Goal: Task Accomplishment & Management: Manage account settings

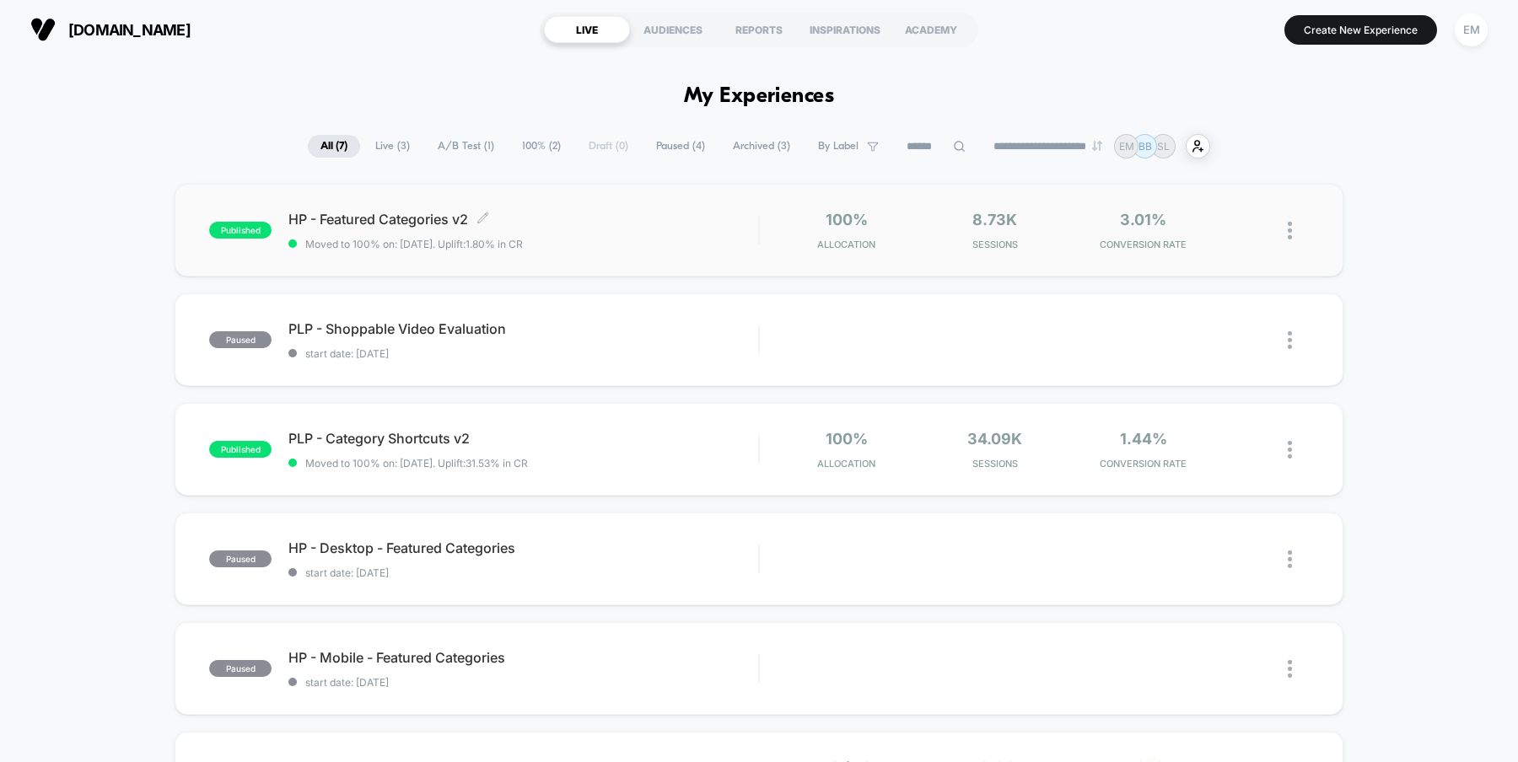
click at [407, 218] on span "HP - Featured Categories v2 Click to edit experience details" at bounding box center [523, 219] width 470 height 17
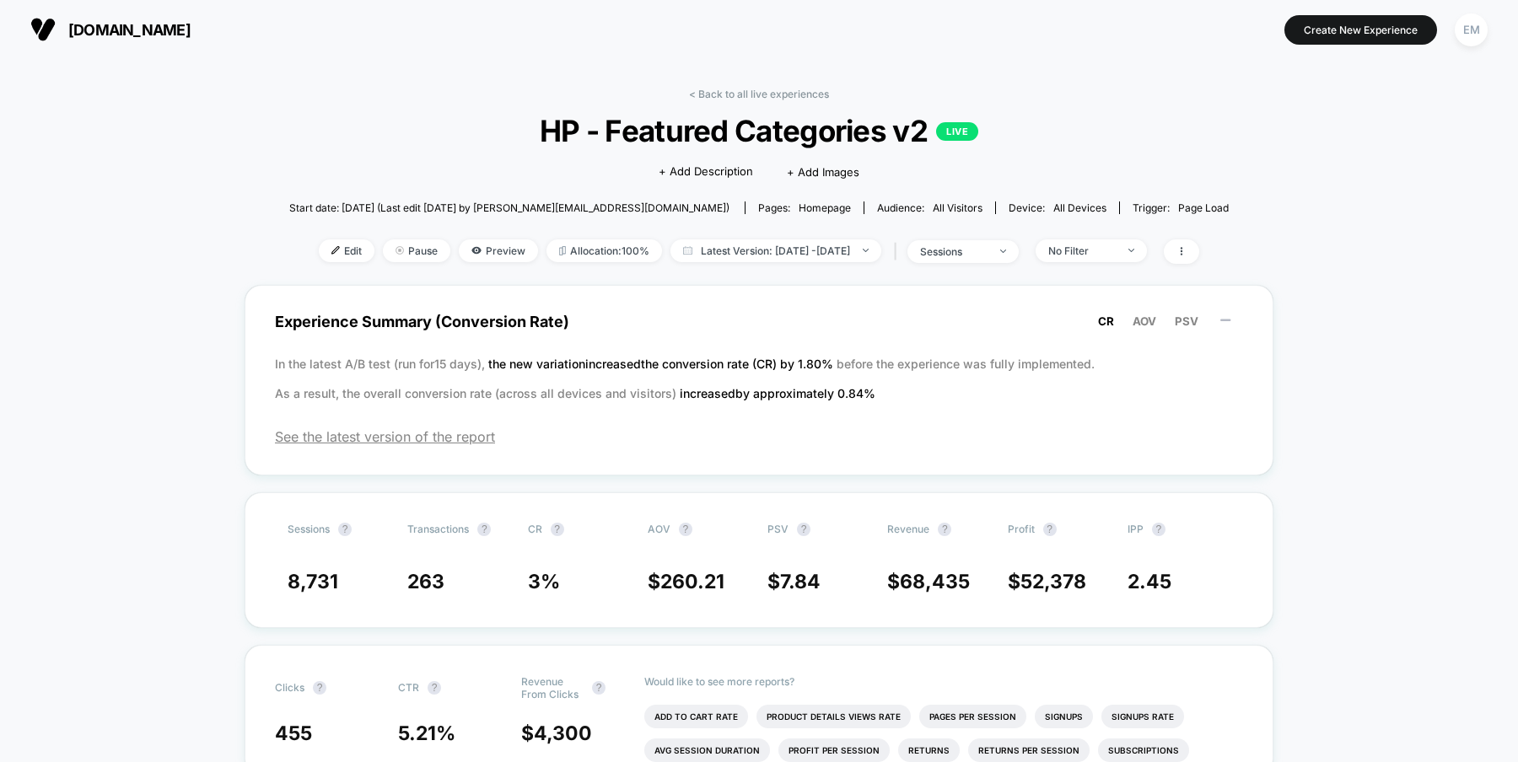
click at [397, 255] on span "Pause" at bounding box center [416, 250] width 67 height 23
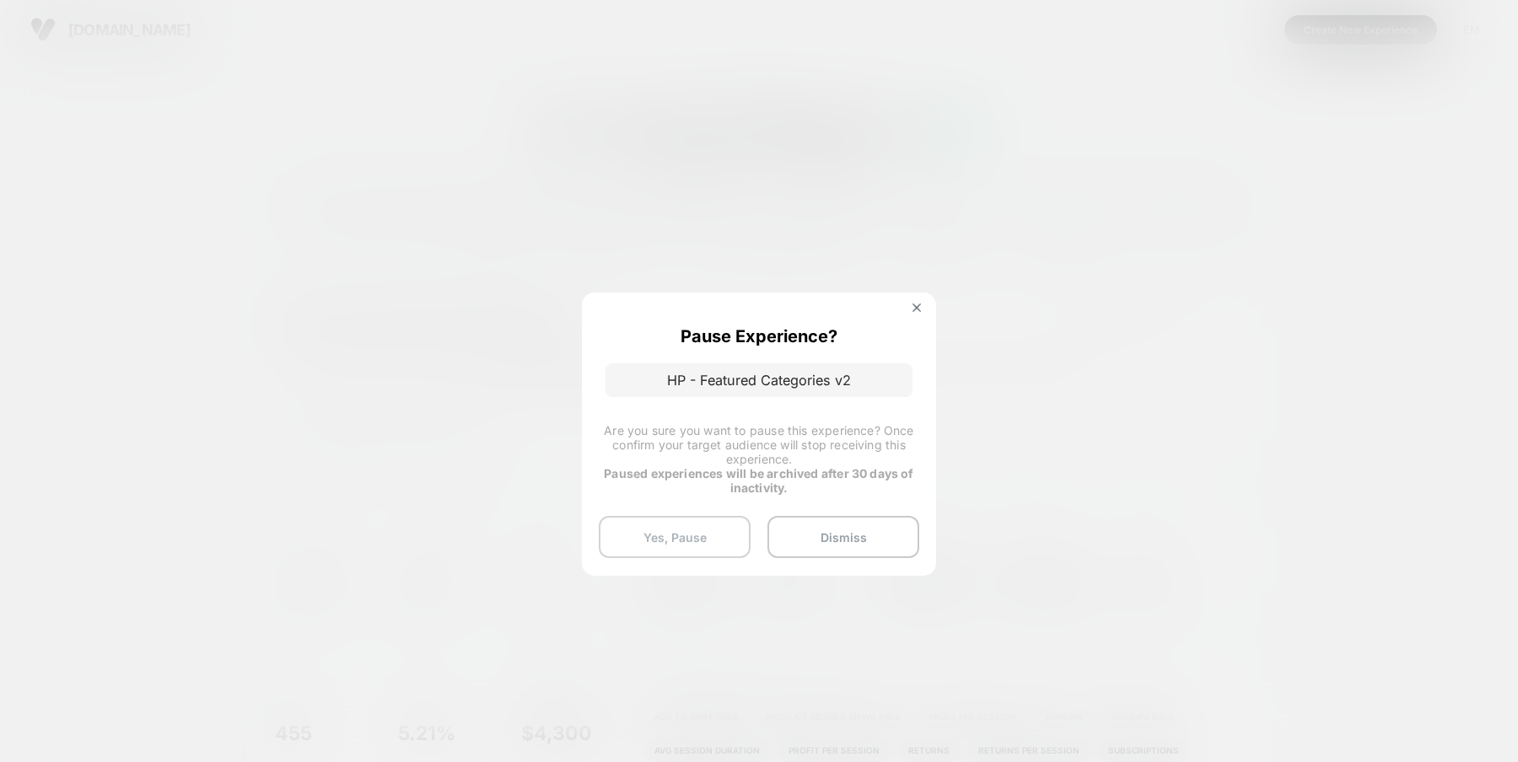
click at [704, 539] on button "Yes, Pause" at bounding box center [675, 537] width 152 height 42
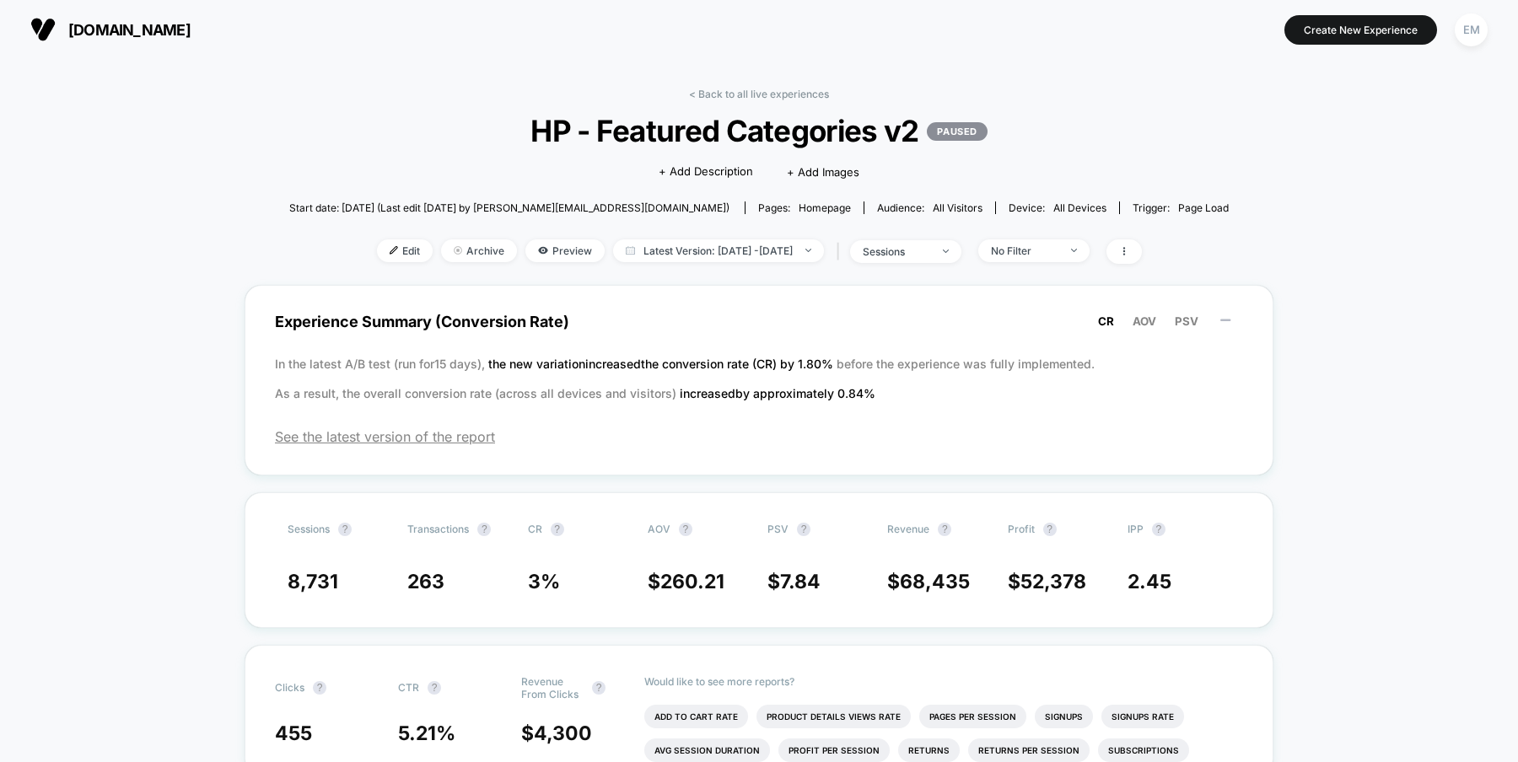
click at [761, 91] on link "< Back to all live experiences" at bounding box center [759, 94] width 140 height 13
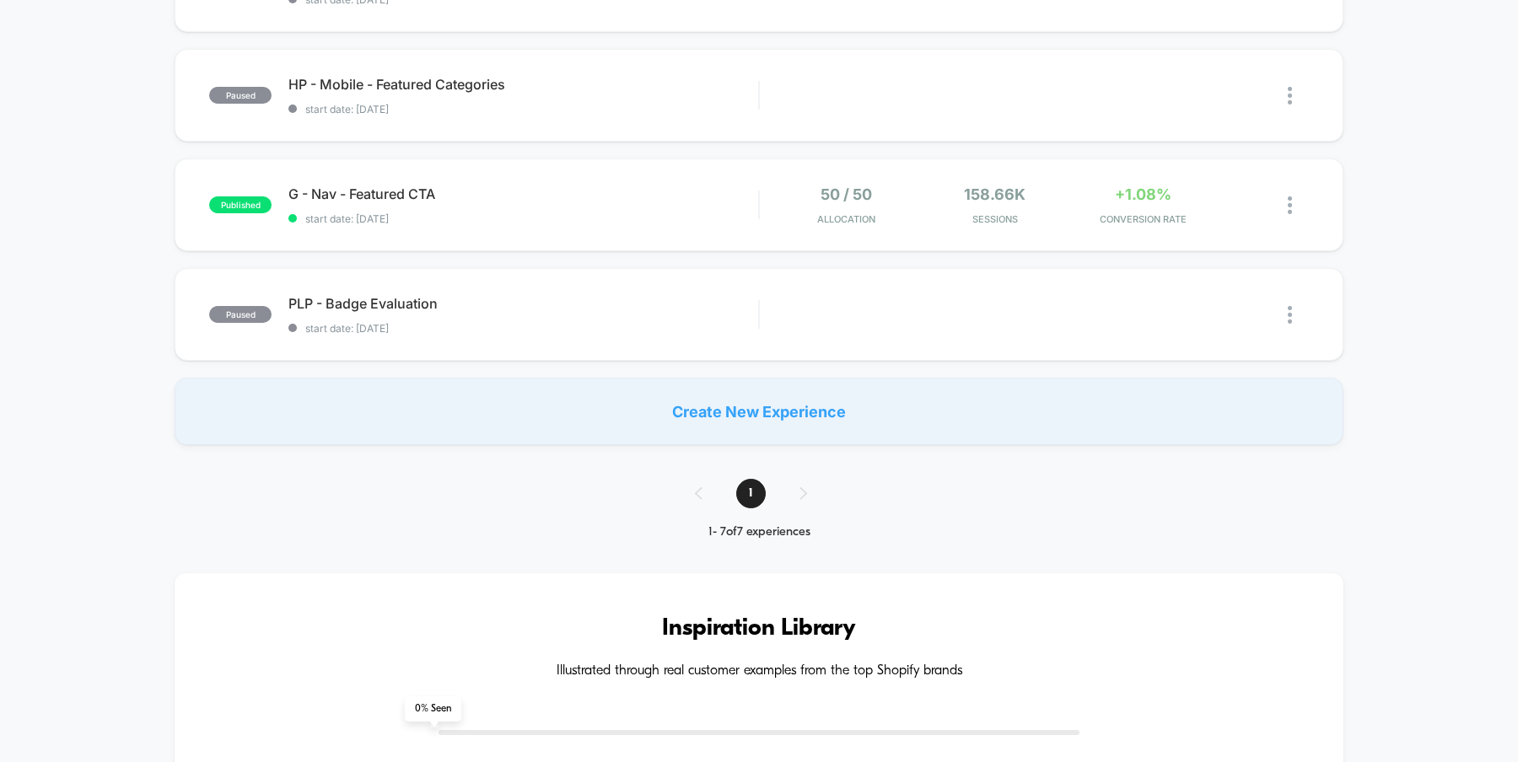
scroll to position [575, 0]
click at [600, 198] on span "G - Nav - Featured CTA Click to edit experience details" at bounding box center [523, 192] width 470 height 17
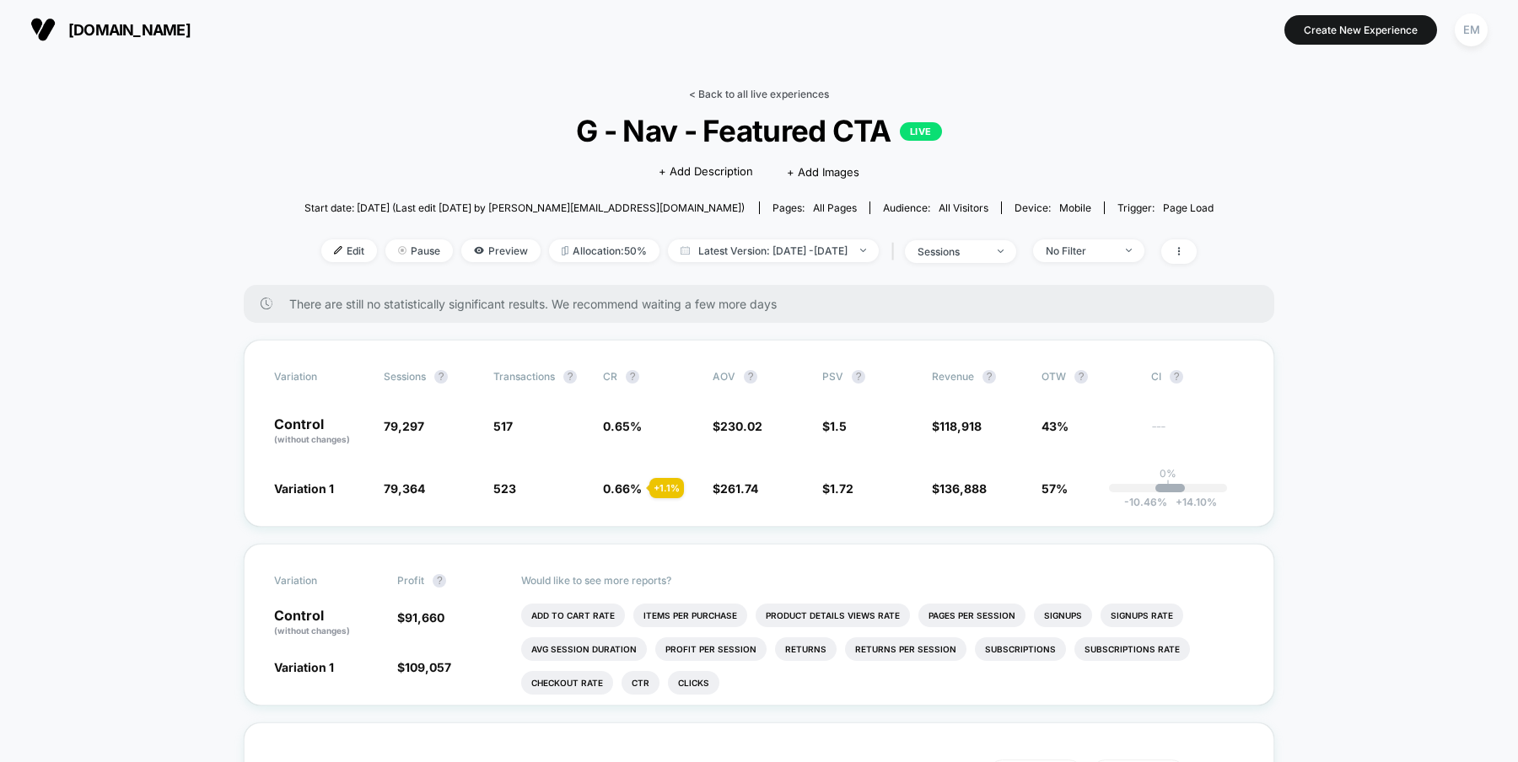
click at [730, 93] on link "< Back to all live experiences" at bounding box center [759, 94] width 140 height 13
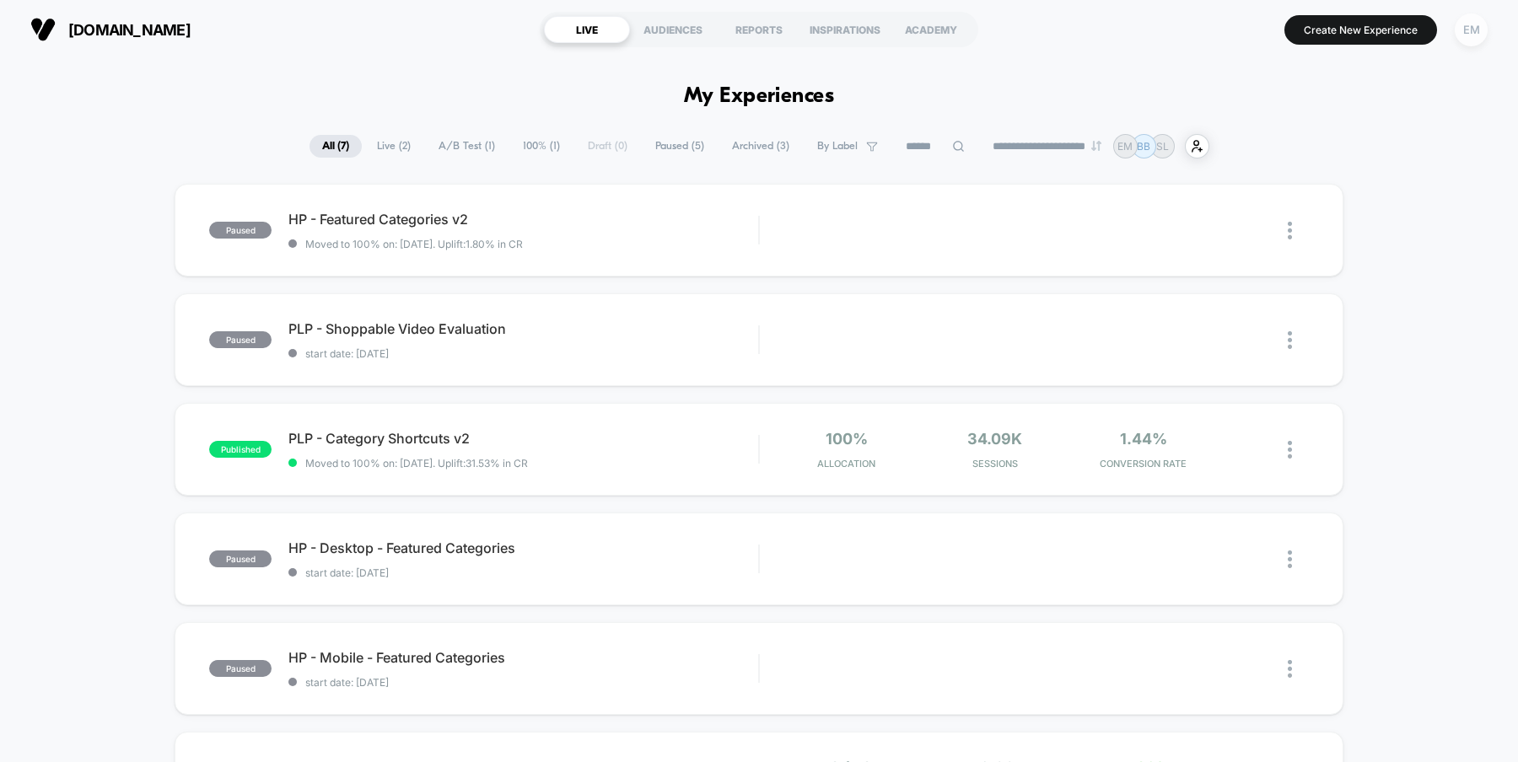
click at [1470, 32] on div "EM" at bounding box center [1470, 29] width 33 height 33
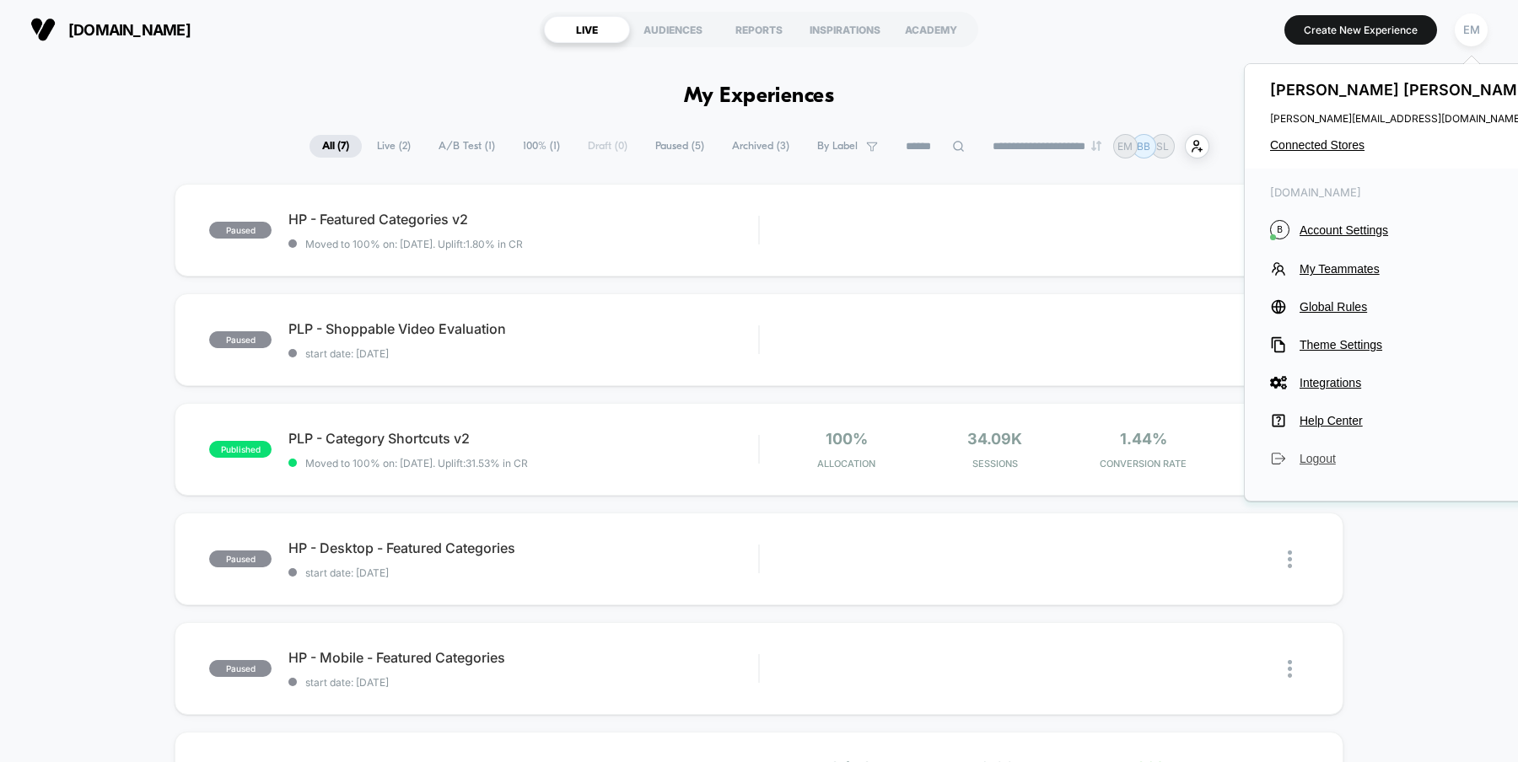
click at [1316, 457] on span "Logout" at bounding box center [1417, 458] width 237 height 13
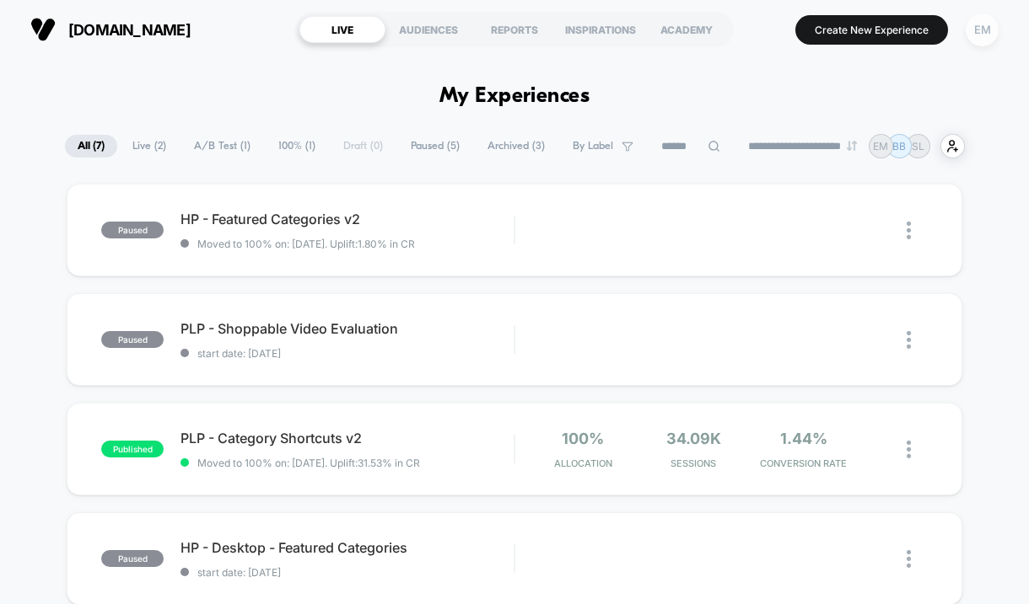
click at [986, 30] on div "EM" at bounding box center [981, 29] width 33 height 33
